Goal: Information Seeking & Learning: Learn about a topic

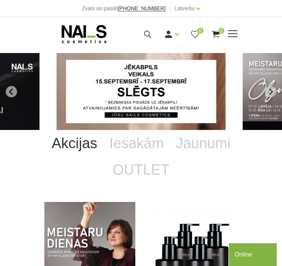
click at [141, 34] on div "Ienākt Reģistrēties 0 0" at bounding box center [176, 34] width 89 height 9
click at [145, 35] on use at bounding box center [147, 34] width 7 height 7
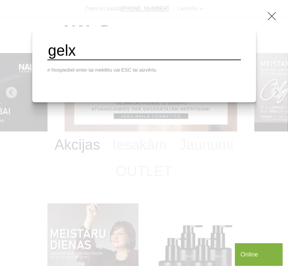
type input "gelx"
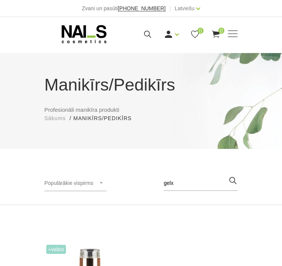
scroll to position [114, 0]
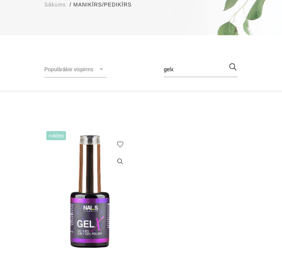
click at [97, 170] on img at bounding box center [89, 191] width 91 height 125
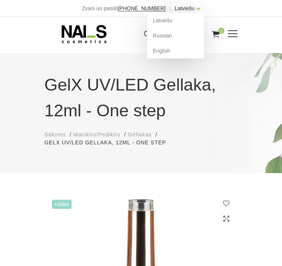
click at [188, 11] on link "Latviešu" at bounding box center [185, 8] width 20 height 9
click at [162, 54] on link "English" at bounding box center [175, 50] width 57 height 15
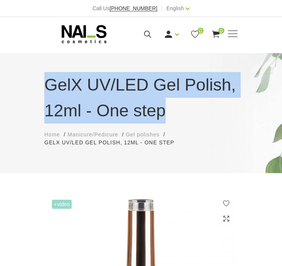
drag, startPoint x: 44, startPoint y: 88, endPoint x: 195, endPoint y: 116, distance: 153.6
click at [195, 116] on h1 "GelX UV/LED Gel Polish, 12ml - One step" at bounding box center [141, 97] width 194 height 51
copy h1 "GelX UV/LED Gel Polish, 12ml - One step"
click at [150, 31] on icon at bounding box center [147, 34] width 9 height 9
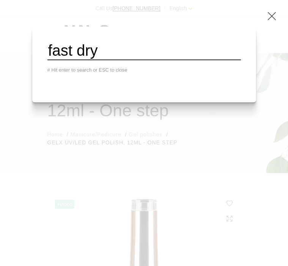
type input "fast dry"
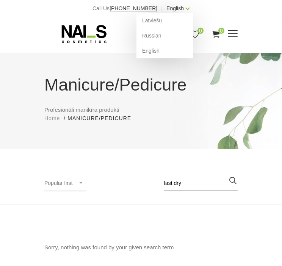
click at [176, 12] on link "English" at bounding box center [175, 8] width 17 height 9
click at [168, 16] on link "Latviešu" at bounding box center [165, 20] width 57 height 15
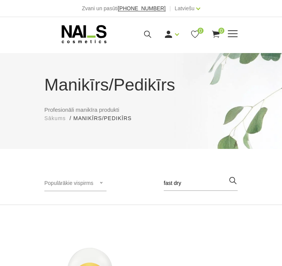
click at [146, 30] on icon at bounding box center [147, 34] width 9 height 9
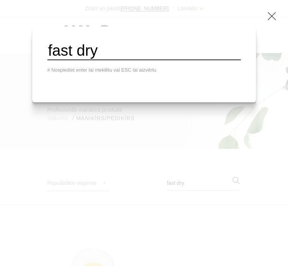
click at [164, 60] on input "fast dry" at bounding box center [144, 51] width 194 height 19
type input "f"
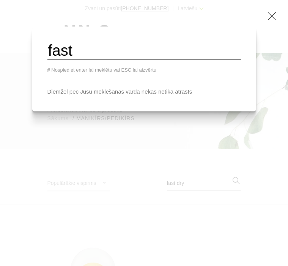
type input "fast"
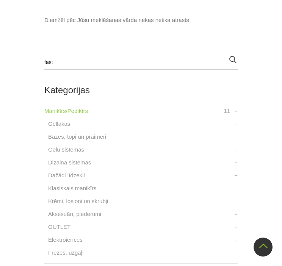
scroll to position [266, 0]
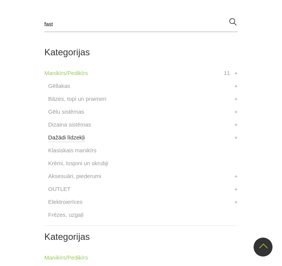
click at [70, 135] on link "Dažādi līdzekļi" at bounding box center [66, 137] width 37 height 9
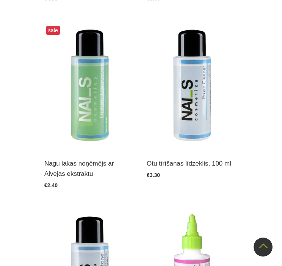
scroll to position [683, 0]
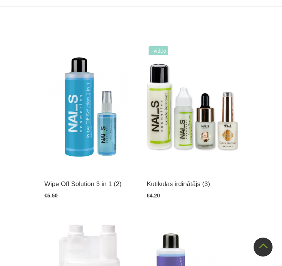
scroll to position [0, 0]
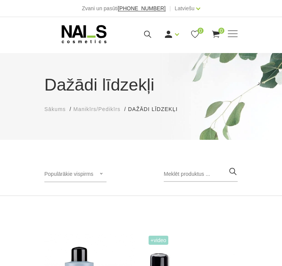
click at [51, 111] on span "Sākums" at bounding box center [55, 109] width 22 height 6
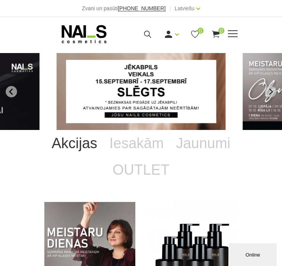
click at [229, 35] on span at bounding box center [233, 34] width 10 height 8
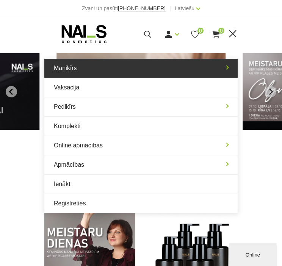
click at [104, 72] on link "Manikīrs" at bounding box center [141, 68] width 194 height 19
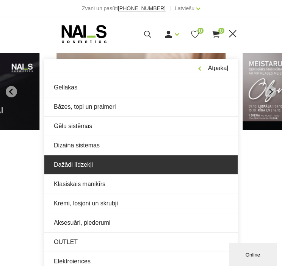
click at [109, 162] on link "Dažādi līdzekļi" at bounding box center [141, 165] width 194 height 19
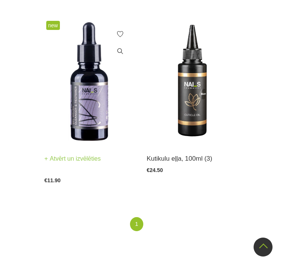
scroll to position [1518, 0]
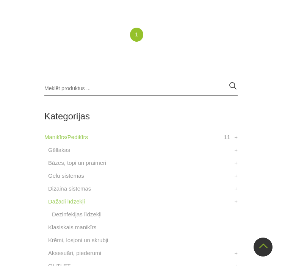
click at [225, 81] on input "search" at bounding box center [141, 88] width 194 height 15
paste input "Keratin Treatment"
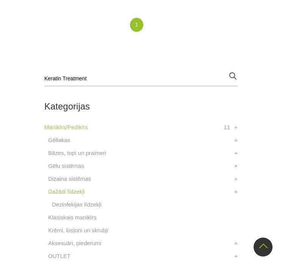
type input "Keratin Treatment"
click at [235, 75] on icon "button" at bounding box center [232, 75] width 9 height 9
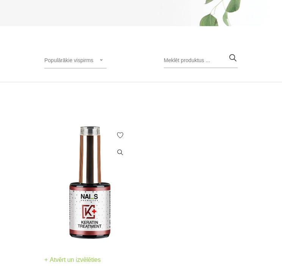
scroll to position [152, 0]
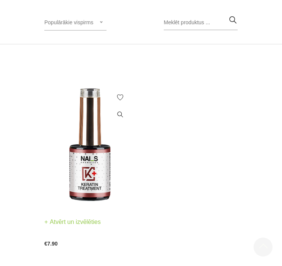
click at [86, 231] on h3 "Keratīna līdzeklis bojātu nagu atjaunošanai, 14ml" at bounding box center [89, 227] width 91 height 20
click at [92, 173] on img at bounding box center [89, 144] width 91 height 125
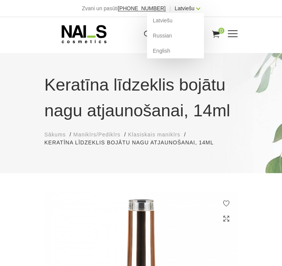
click at [187, 10] on link "Latviešu" at bounding box center [185, 8] width 20 height 9
click at [161, 47] on link "English" at bounding box center [175, 50] width 57 height 15
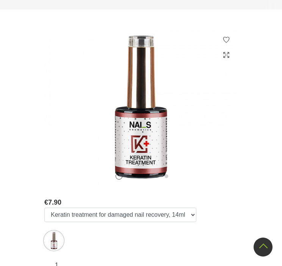
scroll to position [38, 0]
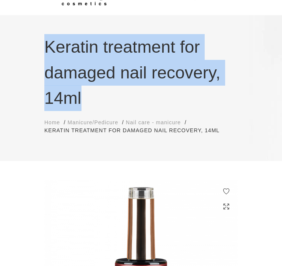
drag, startPoint x: 45, startPoint y: 48, endPoint x: 105, endPoint y: 99, distance: 78.6
click at [105, 99] on h1 "Keratin treatment for damaged nail recovery, 14ml" at bounding box center [141, 72] width 194 height 77
copy h1 "Keratin treatment for damaged nail recovery, 14ml"
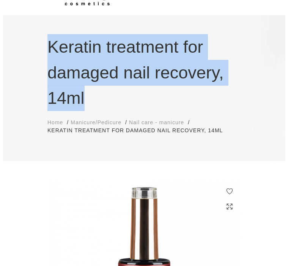
scroll to position [0, 0]
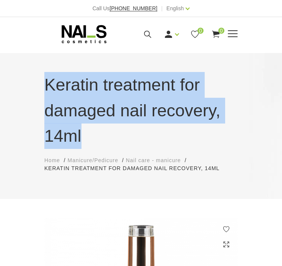
click at [145, 33] on icon at bounding box center [147, 34] width 9 height 9
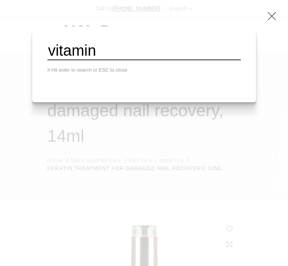
type input "vitamin"
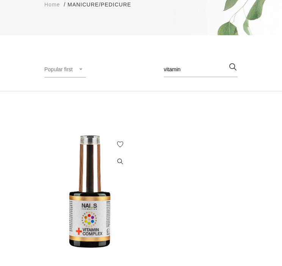
scroll to position [152, 0]
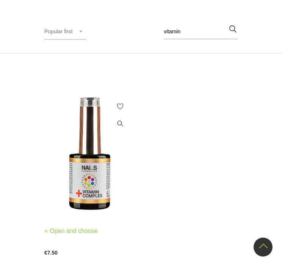
click at [89, 186] on img at bounding box center [89, 153] width 91 height 125
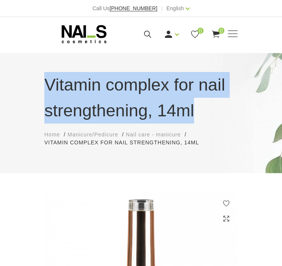
drag, startPoint x: 47, startPoint y: 88, endPoint x: 195, endPoint y: 117, distance: 150.2
click at [195, 117] on h1 "Vitamin complex for nail strengthening, 14ml" at bounding box center [141, 97] width 194 height 51
copy h1 "Vitamin complex for nail strengthening, 14ml"
click at [149, 37] on icon at bounding box center [147, 34] width 9 height 9
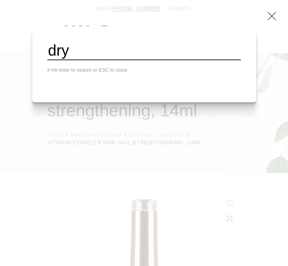
type input "dry"
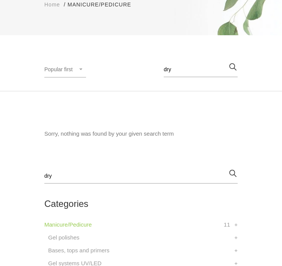
scroll to position [152, 0]
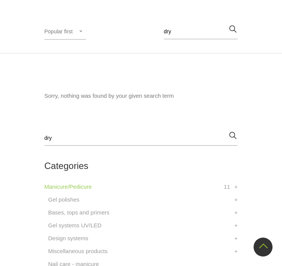
drag, startPoint x: 189, startPoint y: 35, endPoint x: 161, endPoint y: 31, distance: 28.1
click at [161, 31] on div "Popular first Newest first Lower price firsts Higher price first Popular first …" at bounding box center [141, 35] width 194 height 22
type input "flower"
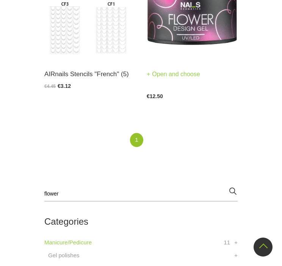
scroll to position [607, 0]
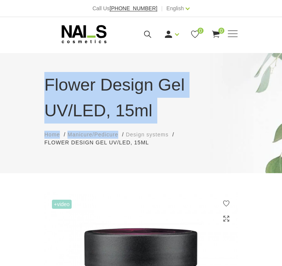
drag, startPoint x: 90, startPoint y: 92, endPoint x: 164, endPoint y: 125, distance: 81.7
click at [164, 125] on div "Flower Design Gel UV/LED, 15ml Home Manicure/Pedicure Design systems Flower Des…" at bounding box center [141, 109] width 205 height 75
drag, startPoint x: 164, startPoint y: 125, endPoint x: 165, endPoint y: 118, distance: 6.5
click at [165, 118] on h1 "Flower Design Gel UV/LED, 15ml" at bounding box center [141, 97] width 194 height 51
click at [70, 102] on h1 "Flower Design Gel UV/LED, 15ml" at bounding box center [141, 97] width 194 height 51
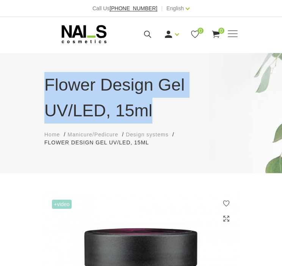
drag, startPoint x: 47, startPoint y: 82, endPoint x: 184, endPoint y: 111, distance: 140.0
click at [184, 111] on h1 "Flower Design Gel UV/LED, 15ml" at bounding box center [141, 97] width 194 height 51
copy h1 "Flower Design Gel UV/LED, 15ml"
click at [150, 38] on icon at bounding box center [147, 34] width 9 height 9
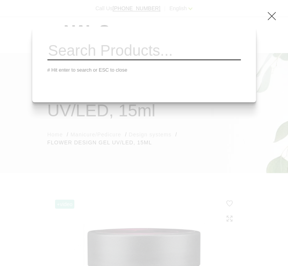
paste input "AQUARELLE Watercolour INK UV/LED"
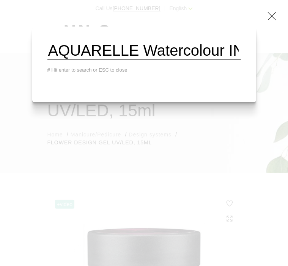
scroll to position [0, 79]
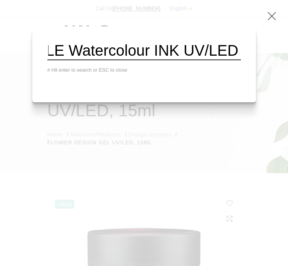
type input "AQUARELLE Watercolour INK UV/LED"
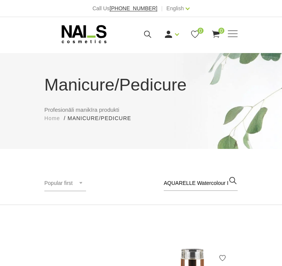
scroll to position [152, 0]
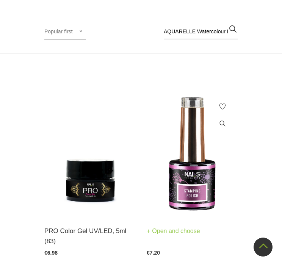
click at [191, 170] on img at bounding box center [192, 153] width 91 height 125
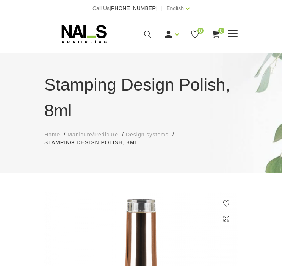
click at [144, 34] on icon at bounding box center [147, 34] width 9 height 9
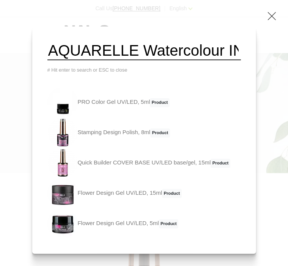
click at [164, 57] on input "AQUARELLE Watercolour INK UV/LED" at bounding box center [144, 51] width 194 height 19
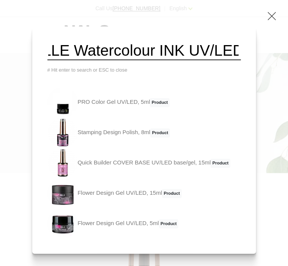
scroll to position [0, 79]
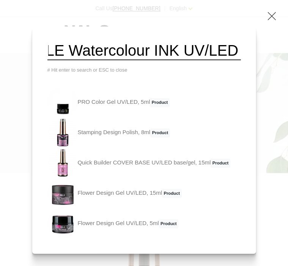
drag, startPoint x: 146, startPoint y: 52, endPoint x: 234, endPoint y: 49, distance: 88.1
click at [234, 49] on div "AQUARELLE Watercolour INK UV/LED # Hit enter to search or ESC to close PRO Colo…" at bounding box center [144, 141] width 224 height 228
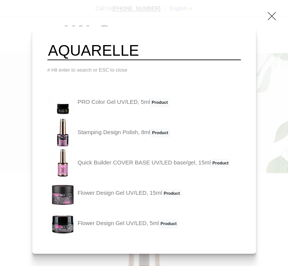
scroll to position [0, 0]
type input "AQUARELLE"
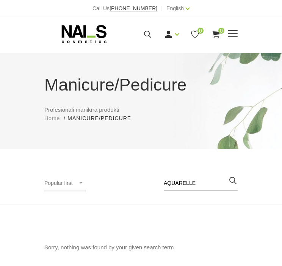
click at [147, 33] on icon at bounding box center [147, 34] width 9 height 9
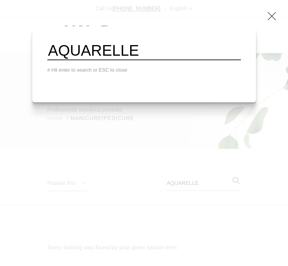
paste input "Nail Polish Remover"
type input "Nail Polish RemoverAQUARELLE"
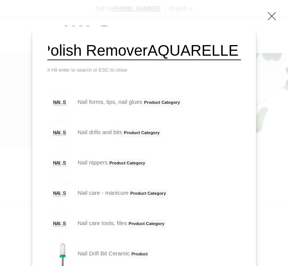
scroll to position [0, 47]
drag, startPoint x: 60, startPoint y: 52, endPoint x: 225, endPoint y: 53, distance: 164.7
click at [225, 53] on input "Nail Polish RemoverAQUARELLE" at bounding box center [144, 51] width 194 height 19
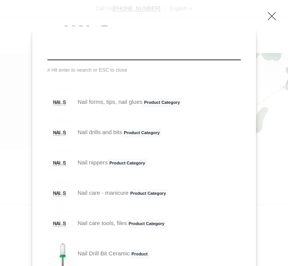
scroll to position [0, 0]
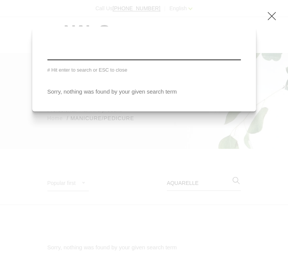
paste input "Nail Polish Remover"
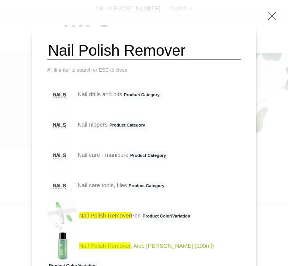
scroll to position [76, 0]
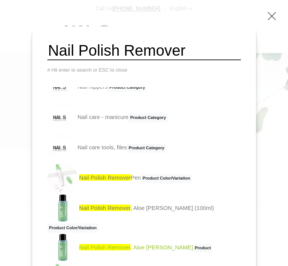
type input "Nail Polish Remover"
click at [131, 251] on span "Nail Polish Remover" at bounding box center [104, 247] width 51 height 6
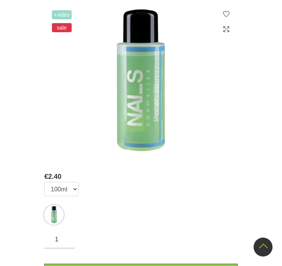
scroll to position [38, 0]
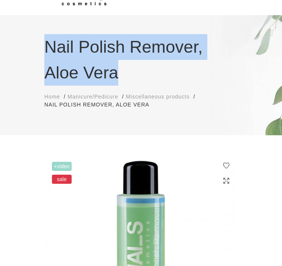
drag, startPoint x: 47, startPoint y: 43, endPoint x: 165, endPoint y: 65, distance: 120.1
click at [165, 65] on h1 "Nail Polish Remover, Aloe Vera" at bounding box center [141, 59] width 194 height 51
copy h1 "Nail Polish Remover, Aloe Vera"
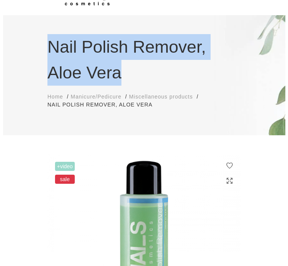
scroll to position [0, 0]
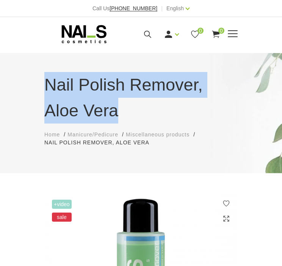
click at [143, 34] on div "Login Register 0 0" at bounding box center [176, 34] width 89 height 9
click at [147, 37] on icon at bounding box center [147, 34] width 9 height 9
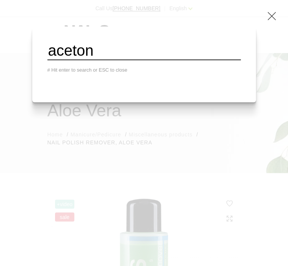
type input "aceton"
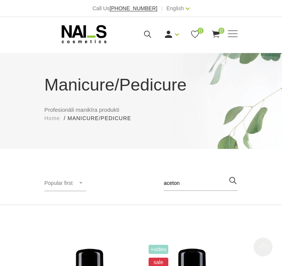
scroll to position [152, 0]
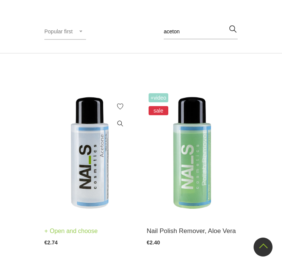
click at [79, 181] on img at bounding box center [89, 153] width 91 height 125
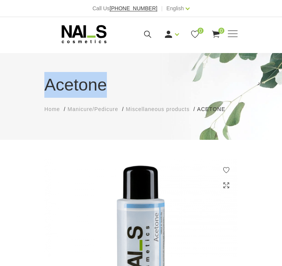
drag, startPoint x: 44, startPoint y: 88, endPoint x: 108, endPoint y: 88, distance: 63.4
click at [108, 88] on h1 "Acetone" at bounding box center [141, 85] width 194 height 26
copy h1 "Acetone"
click at [143, 35] on icon at bounding box center [147, 34] width 9 height 9
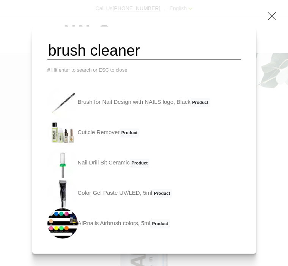
click at [140, 55] on input "brush cleaner" at bounding box center [144, 51] width 194 height 19
drag, startPoint x: 146, startPoint y: 55, endPoint x: 58, endPoint y: 54, distance: 88.8
click at [58, 54] on input "brush cleaner" at bounding box center [144, 51] width 194 height 19
paste input "GEL Brush Cleanser & Restores"
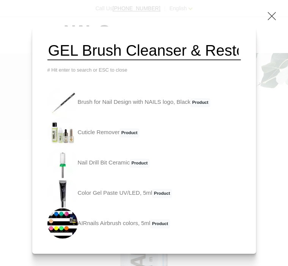
scroll to position [0, 35]
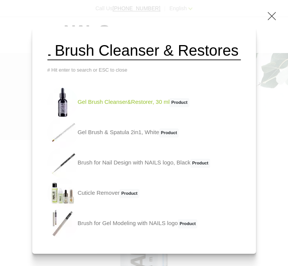
type input "GEL Brush Cleanser & Restores"
click at [152, 107] on link "Gel Brush Cleanser&Restorer, 30 ml Product" at bounding box center [118, 102] width 142 height 30
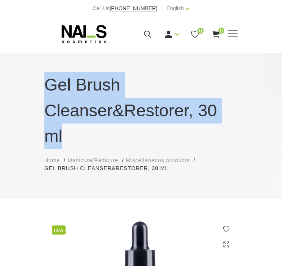
drag, startPoint x: 44, startPoint y: 86, endPoint x: 241, endPoint y: 123, distance: 200.0
click at [241, 123] on div "Gel Brush Cleanser&Restorer, 30 ml Home Manicure/Pedicure Miscellaneous product…" at bounding box center [141, 122] width 205 height 101
copy h1 "Gel Brush Cleanser&Restorer, 30 ml"
click at [102, 157] on span "Manicure/Pedicure" at bounding box center [93, 160] width 51 height 6
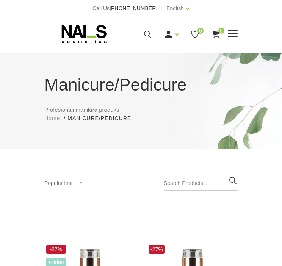
click at [235, 33] on span at bounding box center [233, 34] width 10 height 8
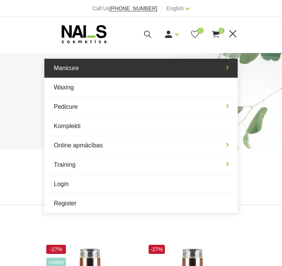
click at [78, 70] on link "Manicure" at bounding box center [141, 68] width 194 height 19
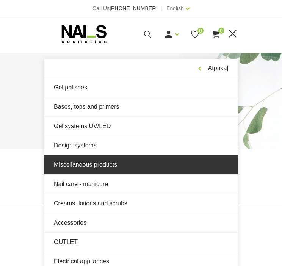
click at [91, 169] on link "Miscellaneous products" at bounding box center [141, 165] width 194 height 19
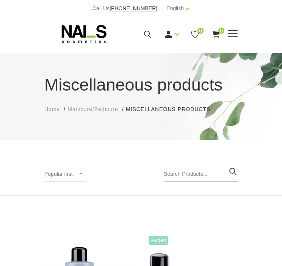
click at [150, 33] on icon at bounding box center [147, 34] width 9 height 9
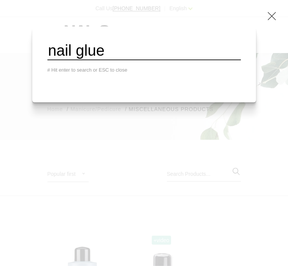
type input "nail glue"
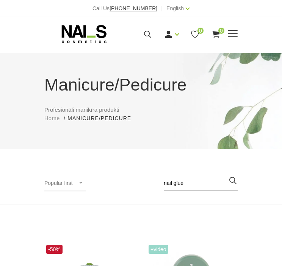
click at [148, 33] on icon at bounding box center [147, 34] width 9 height 9
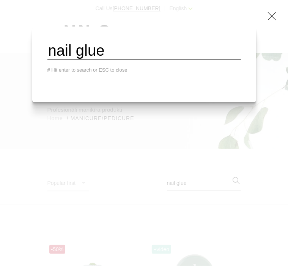
paste input "Liner Art Gel UV/LED"
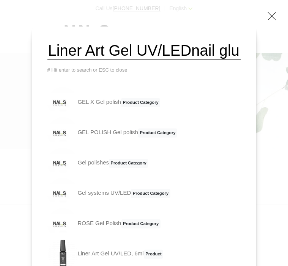
scroll to position [0, 25]
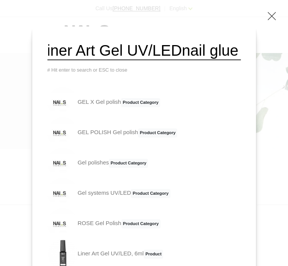
drag, startPoint x: 61, startPoint y: 52, endPoint x: 279, endPoint y: 57, distance: 218.6
click at [279, 57] on div "Liner Art Gel UV/LEDnail glue # Hit enter to search or ESC to close GEL X Gel p…" at bounding box center [144, 133] width 288 height 266
type input "ail glue"
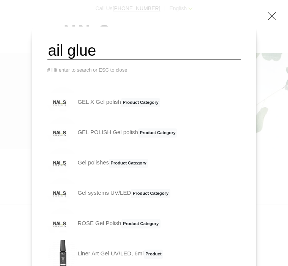
scroll to position [0, 0]
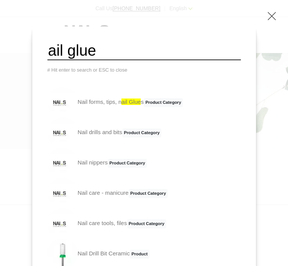
drag, startPoint x: 127, startPoint y: 54, endPoint x: 17, endPoint y: 55, distance: 110.1
click at [17, 55] on div "ail glue # Hit enter to search or ESC to close Nail forms, tips, n ail glue s P…" at bounding box center [144, 133] width 288 height 266
paste input "Liner Art Gel UV/LED"
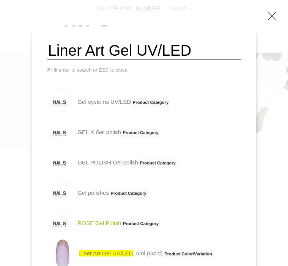
scroll to position [76, 0]
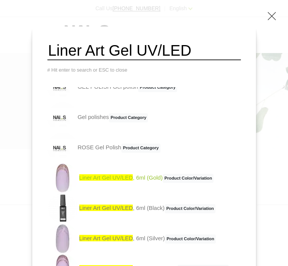
type input "Liner Art Gel UV/LED"
click at [123, 181] on span "Liner Art Gel UV/LED" at bounding box center [106, 178] width 54 height 6
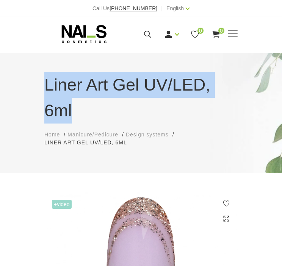
drag, startPoint x: 79, startPoint y: 82, endPoint x: 238, endPoint y: 83, distance: 159.4
click at [238, 83] on div "Liner Art Gel UV/LED, 6ml Home Manicure/Pedicure Design systems Liner Art Gel U…" at bounding box center [141, 109] width 205 height 75
copy h1 "Liner Art Gel UV/LED, 6ml"
click at [139, 32] on div "Login Register 0 0" at bounding box center [176, 34] width 89 height 9
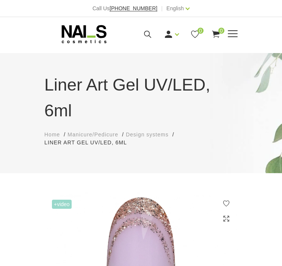
click at [144, 30] on icon at bounding box center [147, 34] width 9 height 9
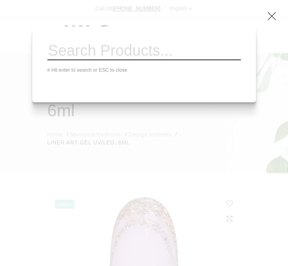
paste input "Stamping Design Polish"
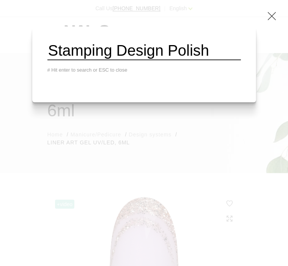
type input "Stamping Design Polish"
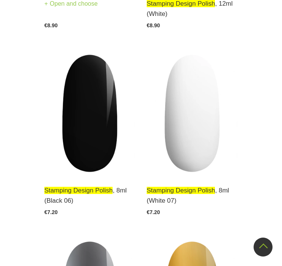
scroll to position [304, 0]
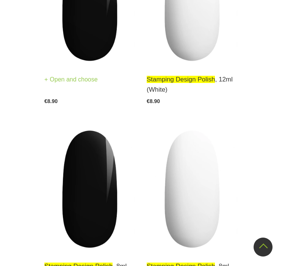
click at [80, 49] on img at bounding box center [89, 2] width 91 height 125
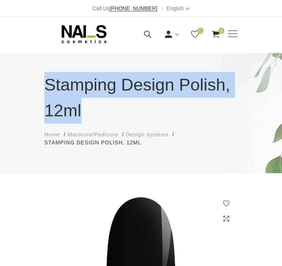
drag, startPoint x: 47, startPoint y: 85, endPoint x: 87, endPoint y: 113, distance: 48.4
click at [87, 113] on h1 "Stamping Design Polish, 12ml" at bounding box center [141, 97] width 194 height 51
copy h1 "Stamping Design Polish, 12ml"
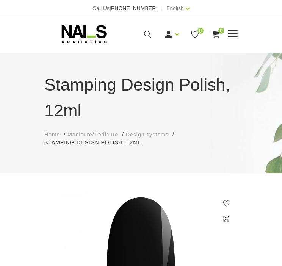
click at [156, 35] on div "Login Register 0 0" at bounding box center [176, 34] width 89 height 9
click at [145, 35] on icon at bounding box center [147, 34] width 9 height 9
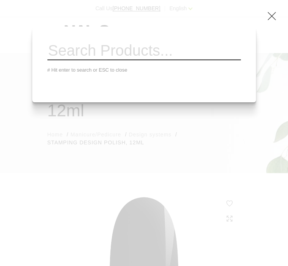
paste input "Teleport Sticky Gel UV/LED"
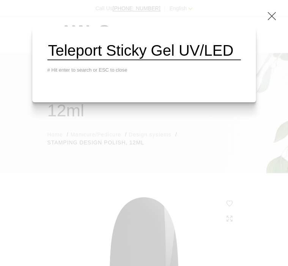
scroll to position [0, 8]
type input "Teleport Sticky Gel UV/LED"
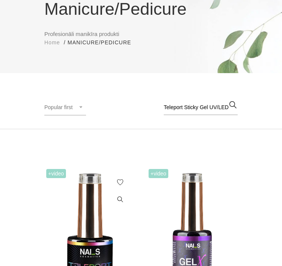
scroll to position [152, 0]
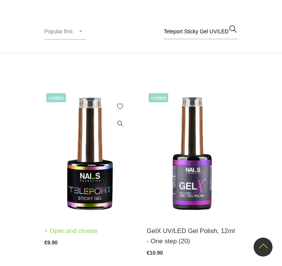
click at [98, 178] on img at bounding box center [89, 153] width 91 height 125
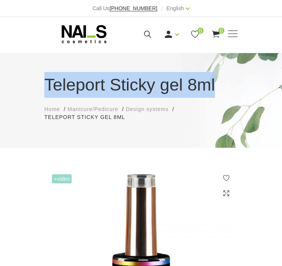
drag, startPoint x: 47, startPoint y: 84, endPoint x: 241, endPoint y: 87, distance: 193.2
click at [241, 87] on div "Teleport Sticky gel 8ml Home Manicure/Pedicure Design systems Teleport Sticky g…" at bounding box center [141, 96] width 205 height 49
copy h1 "Teleport Sticky gel 8ml"
